Goal: Information Seeking & Learning: Understand process/instructions

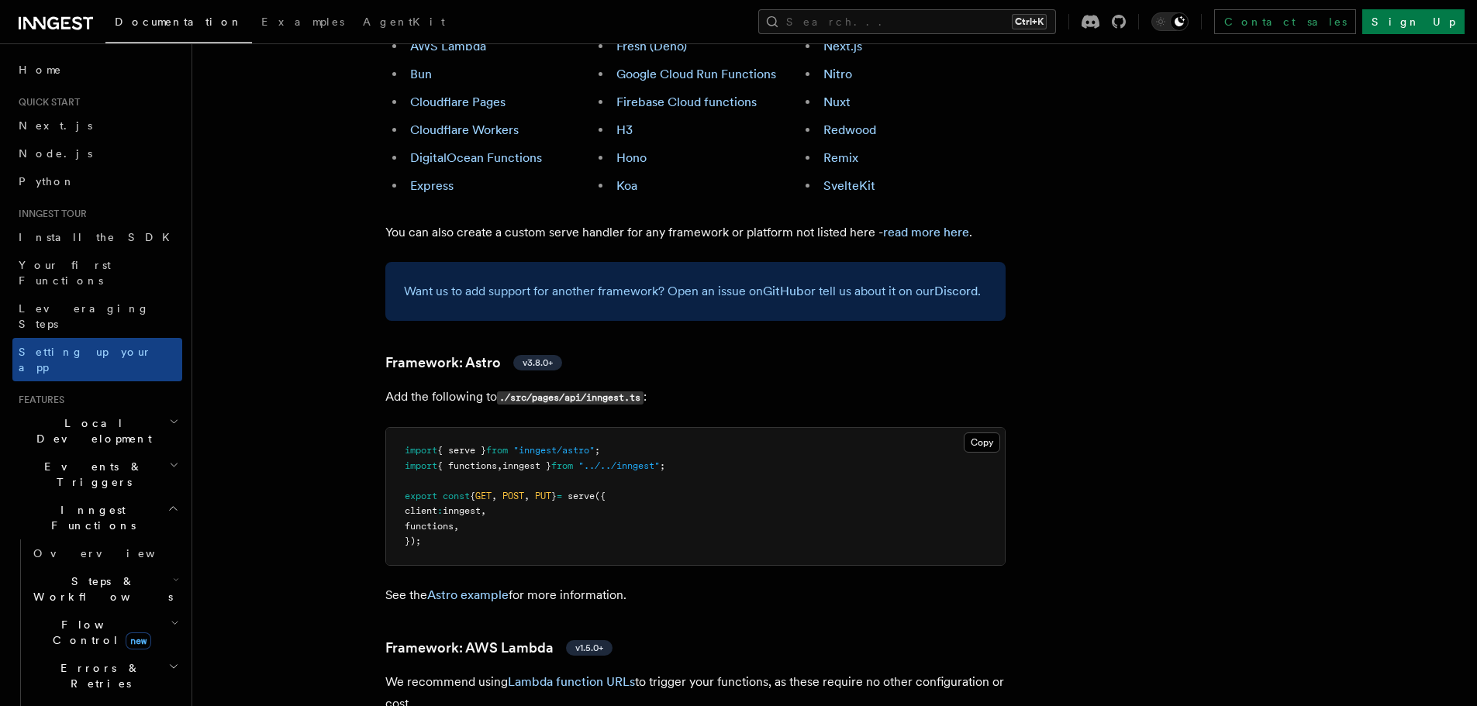
scroll to position [1085, 0]
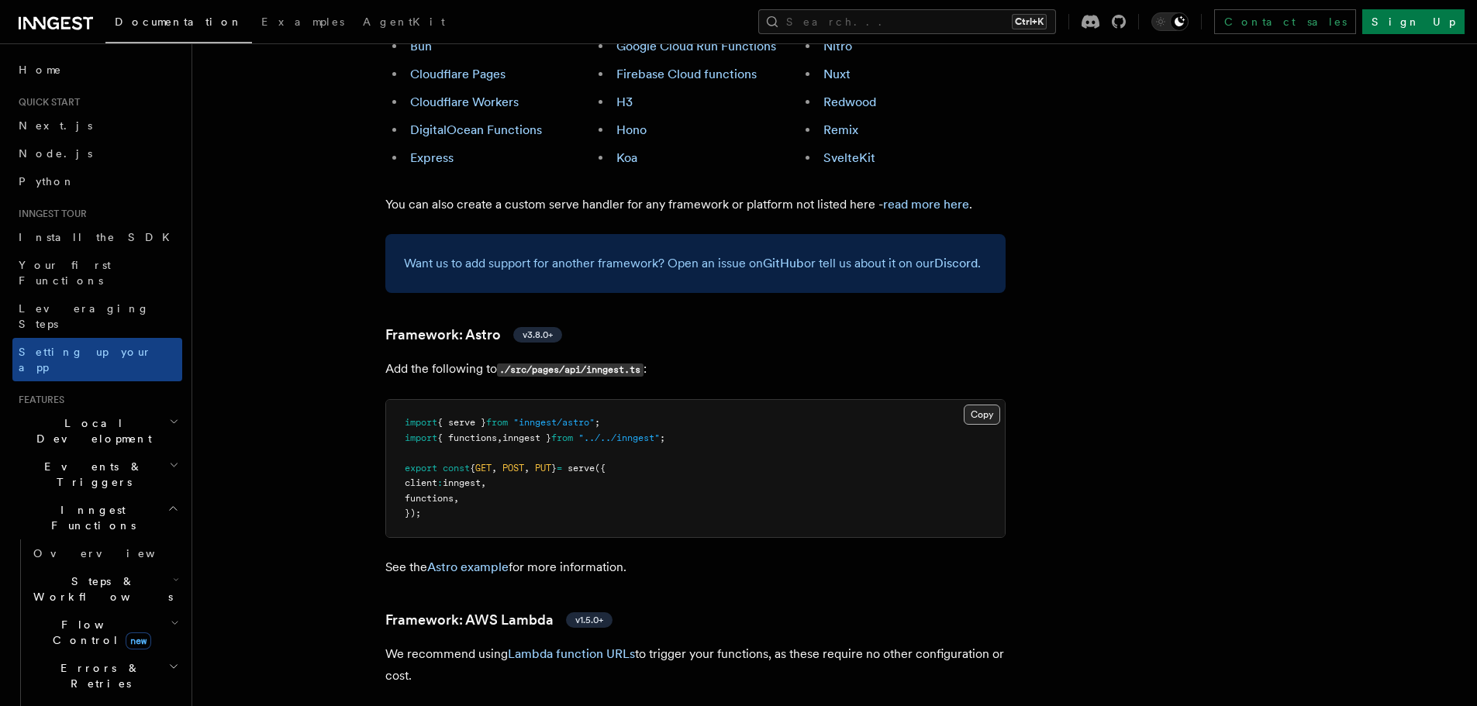
click at [976, 405] on button "Copy Copied" at bounding box center [982, 415] width 36 height 20
drag, startPoint x: 427, startPoint y: 448, endPoint x: 371, endPoint y: 406, distance: 69.8
copy code "export const { GET , POST , PUT } = serve ({ client : inngest , functions , });"
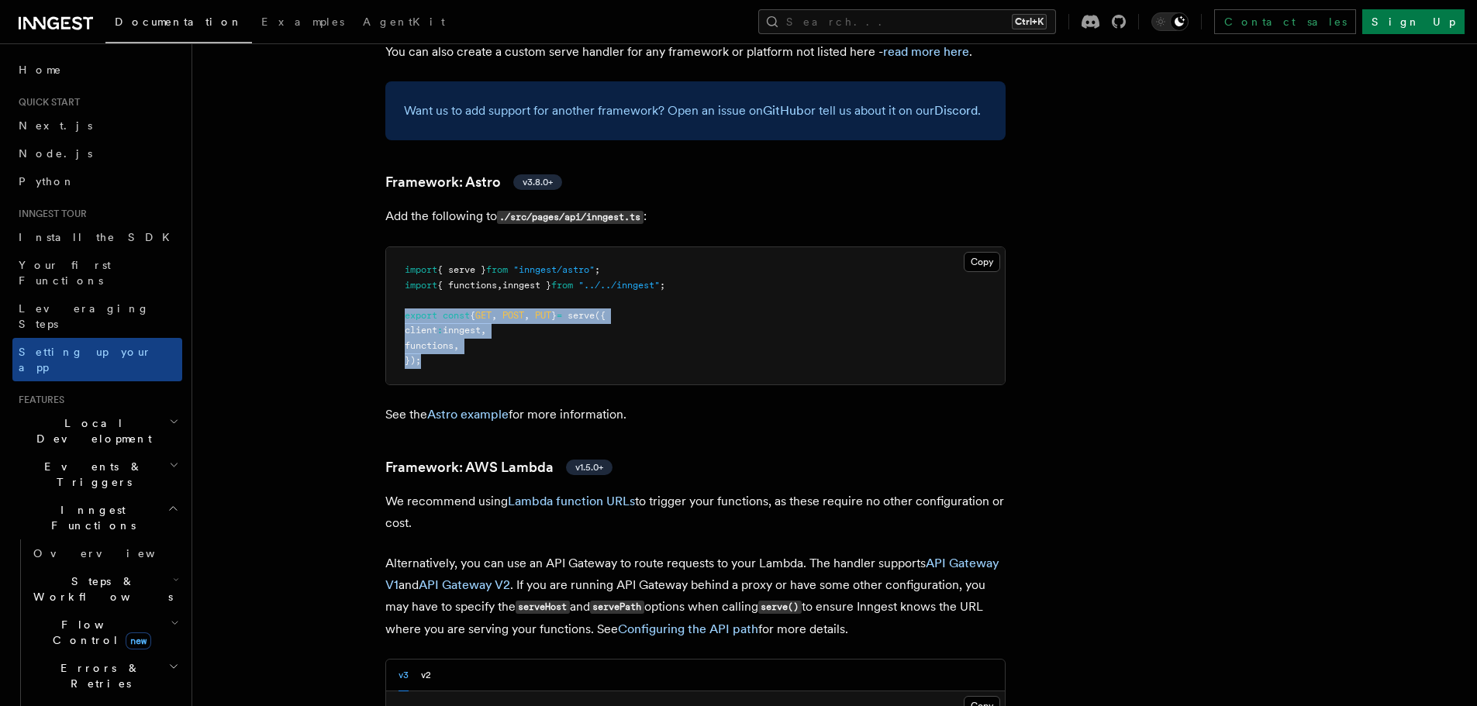
scroll to position [1241, 0]
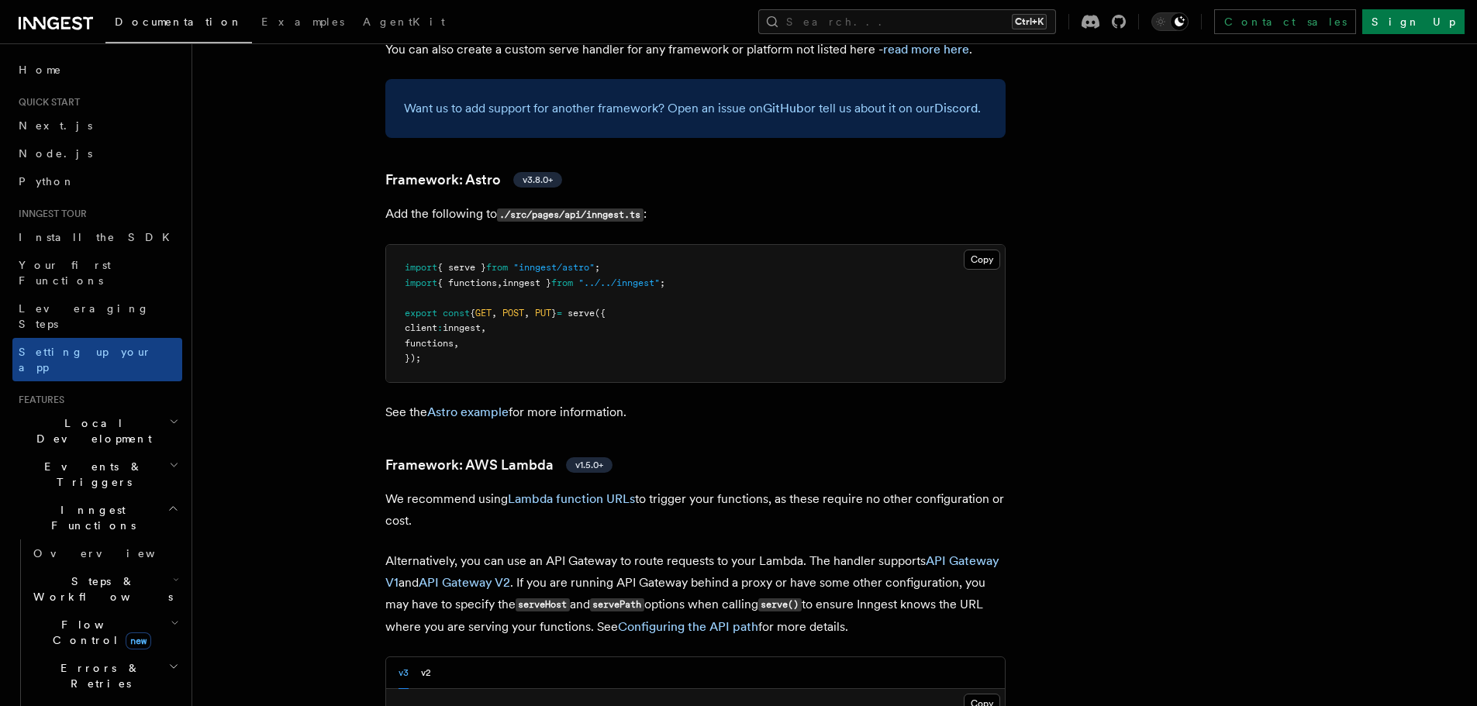
click at [750, 402] on p "See the Astro example for more information." at bounding box center [695, 413] width 620 height 22
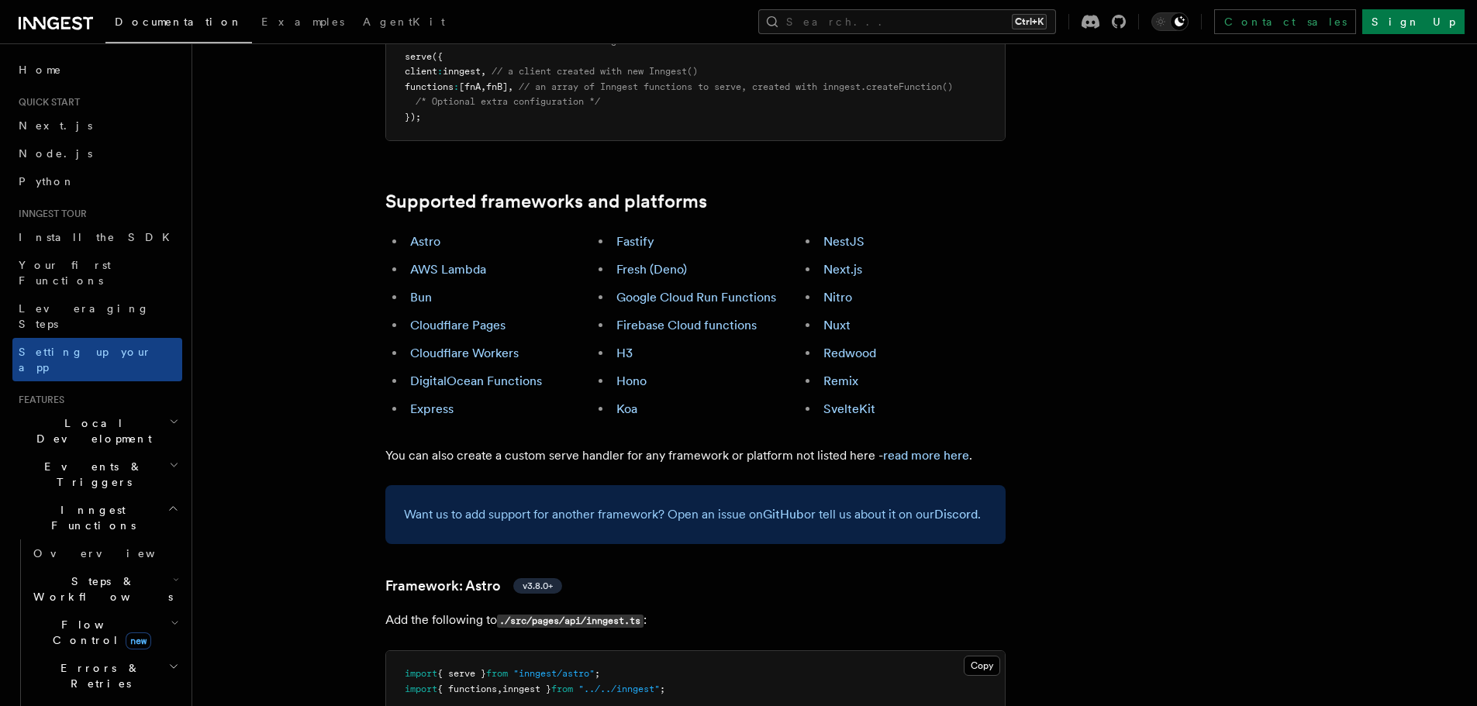
scroll to position [853, 0]
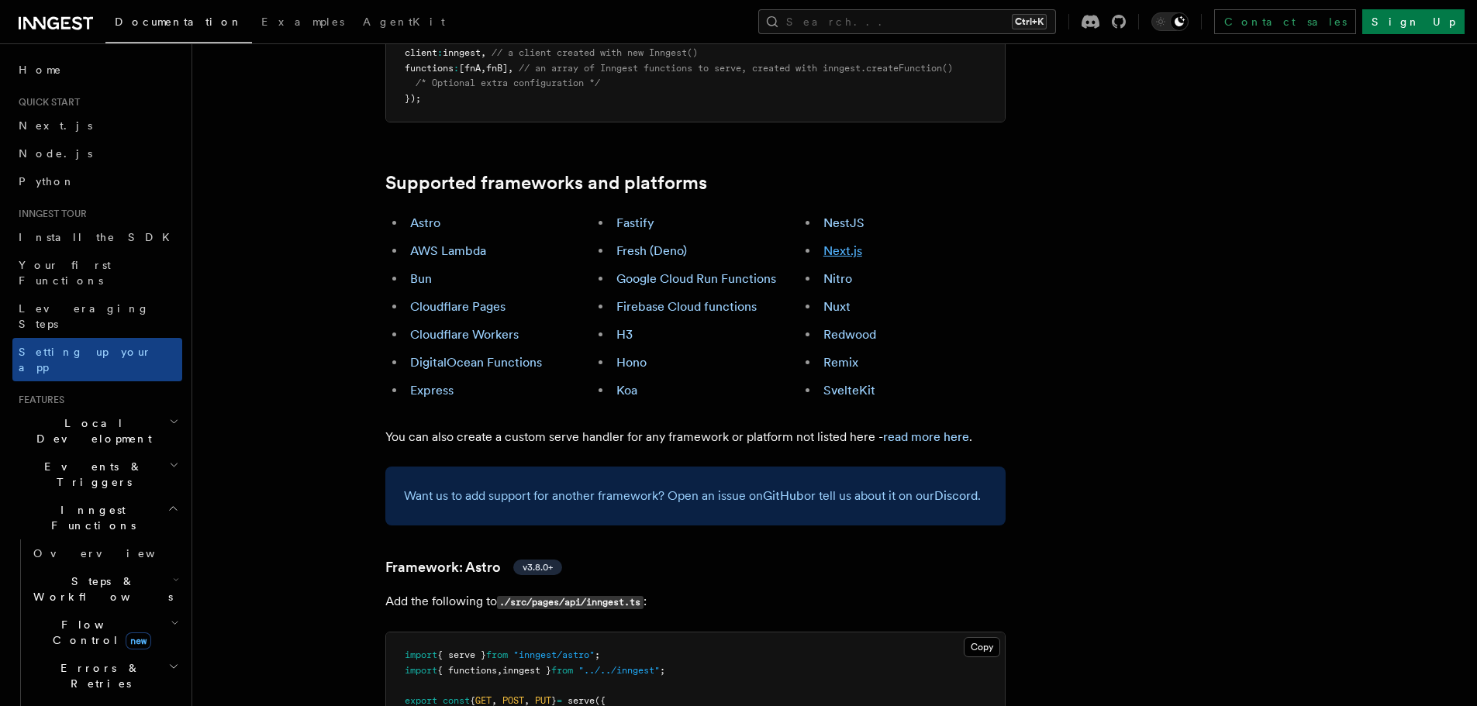
click at [837, 243] on link "Next.js" at bounding box center [842, 250] width 39 height 15
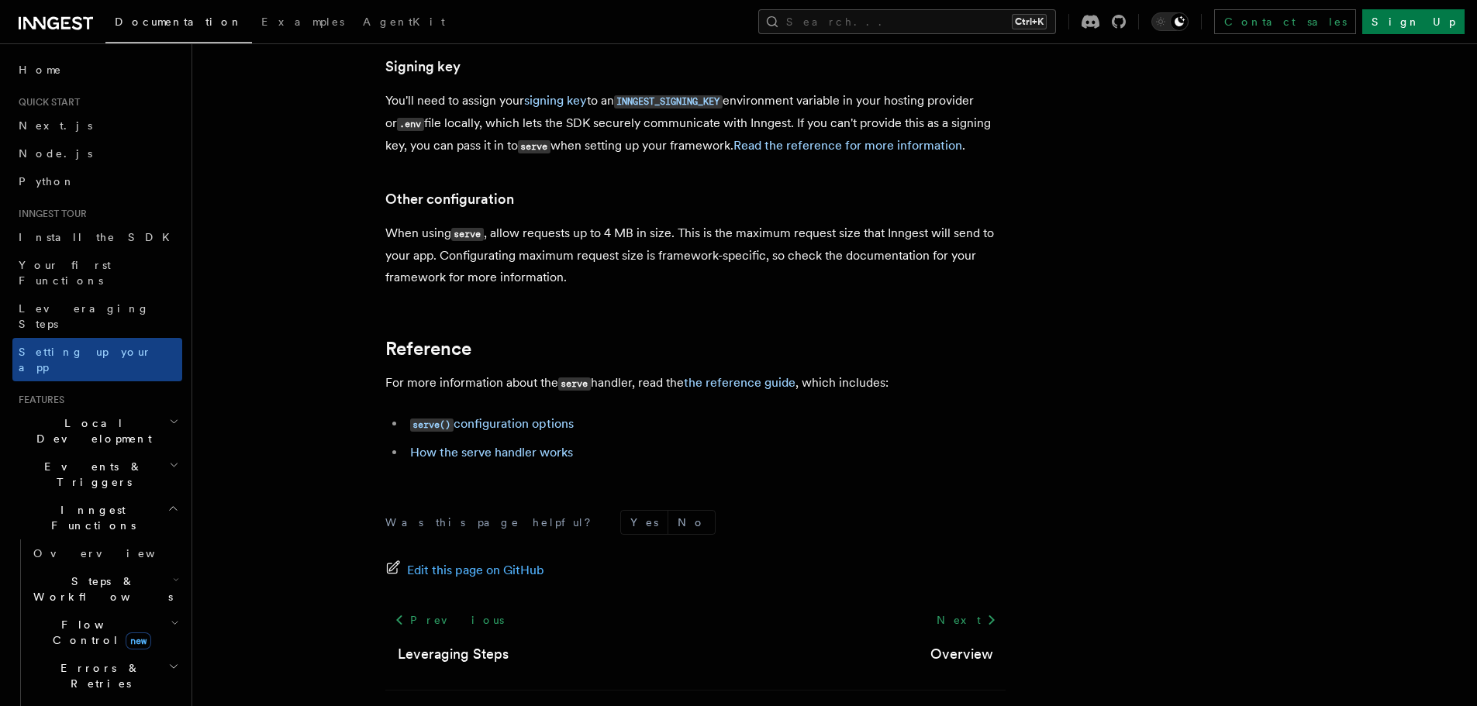
scroll to position [13190, 0]
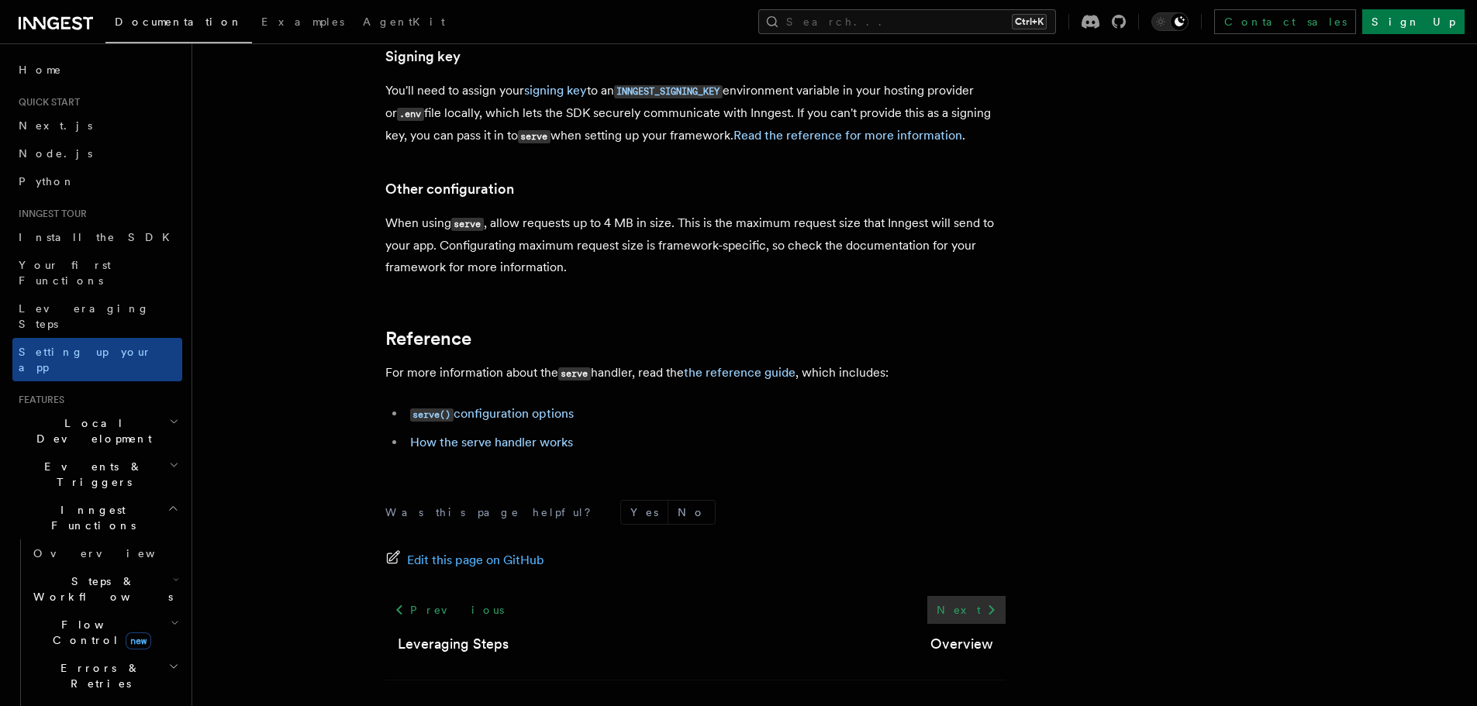
click at [966, 596] on link "Next" at bounding box center [966, 610] width 78 height 28
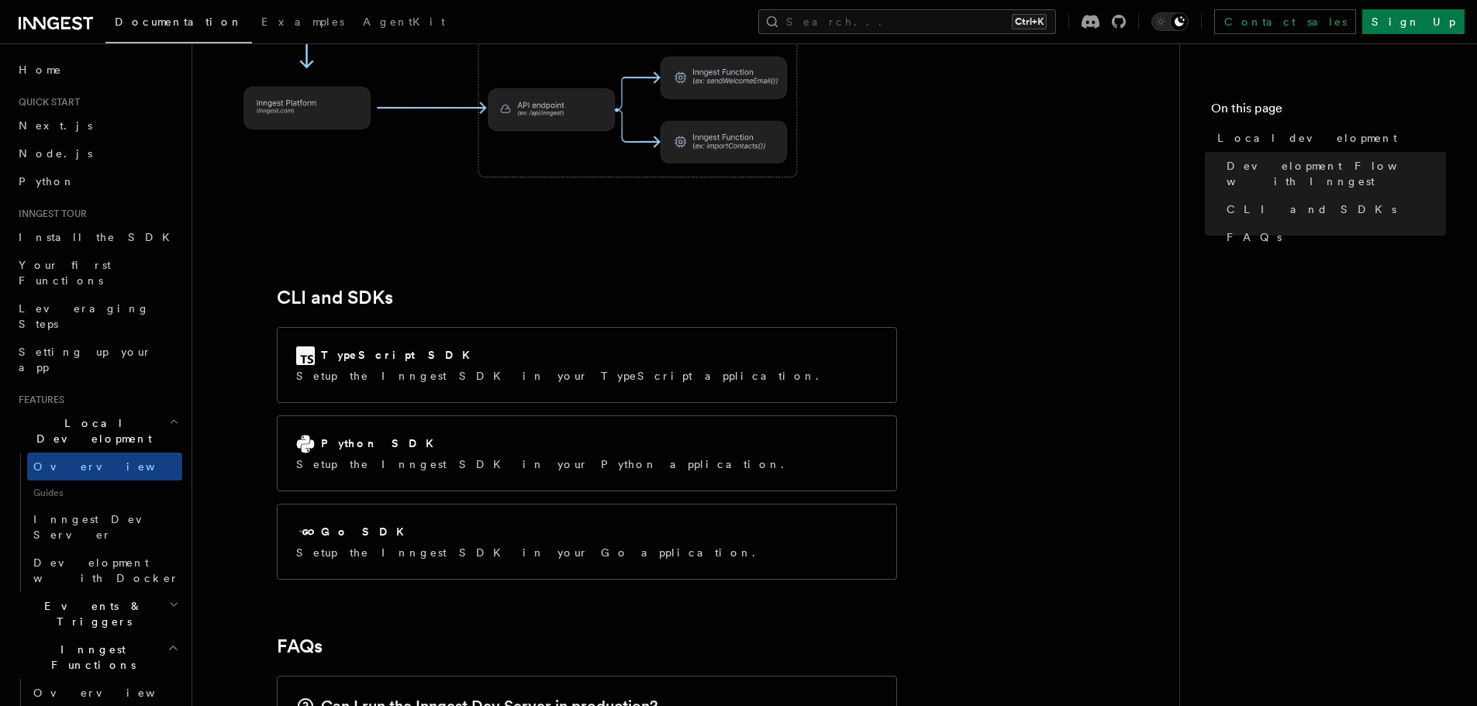
scroll to position [1861, 0]
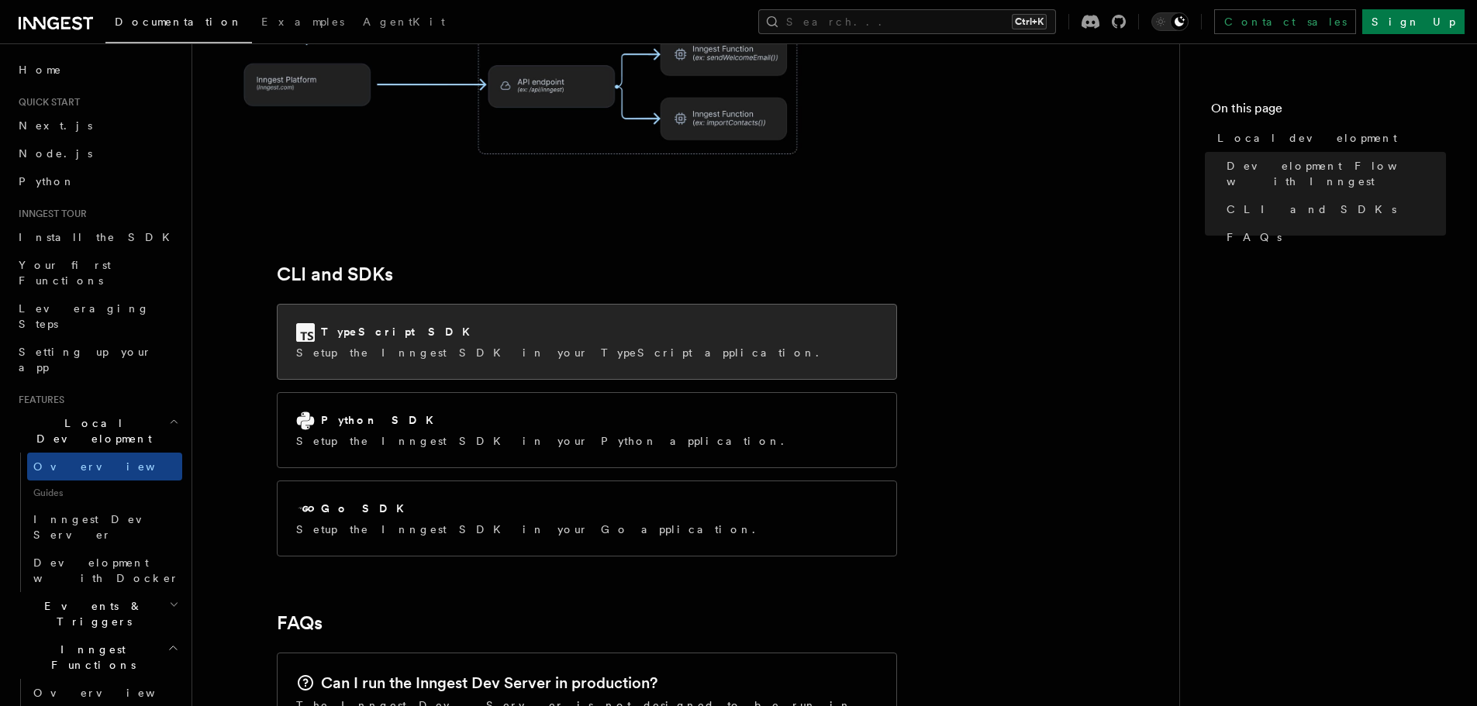
click at [675, 305] on div "TypeScript SDK Setup the Inngest SDK in your TypeScript application." at bounding box center [587, 342] width 619 height 74
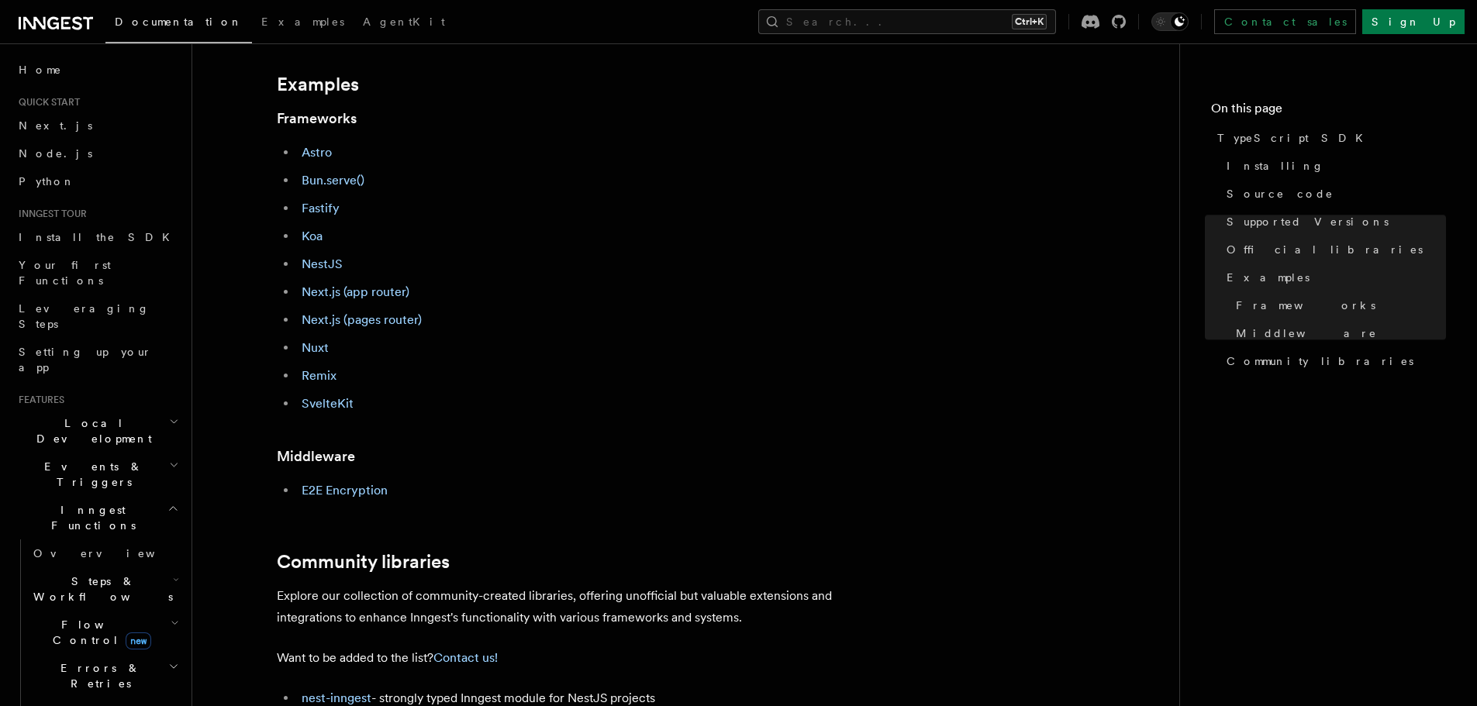
scroll to position [698, 0]
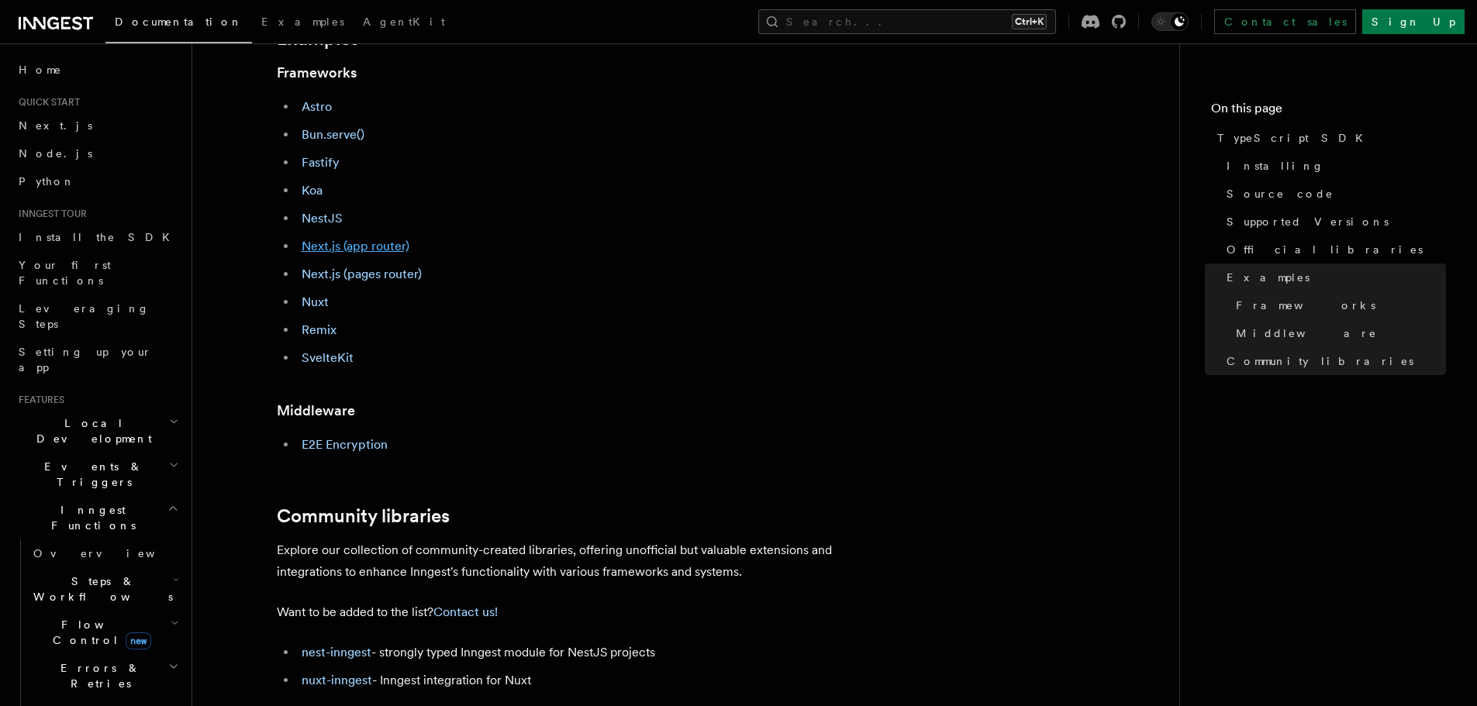
click at [367, 249] on link "Next.js (app router)" at bounding box center [356, 246] width 108 height 15
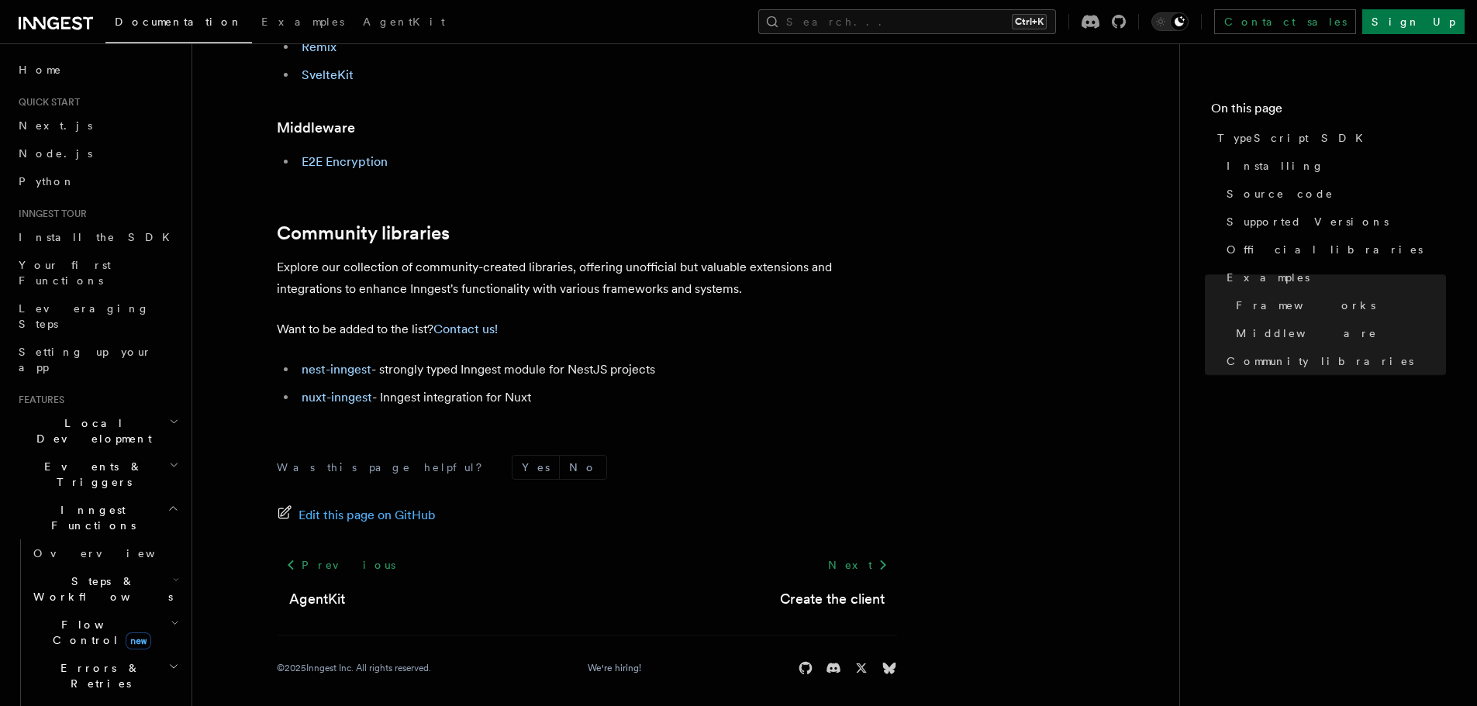
scroll to position [988, 0]
